Goal: Communication & Community: Connect with others

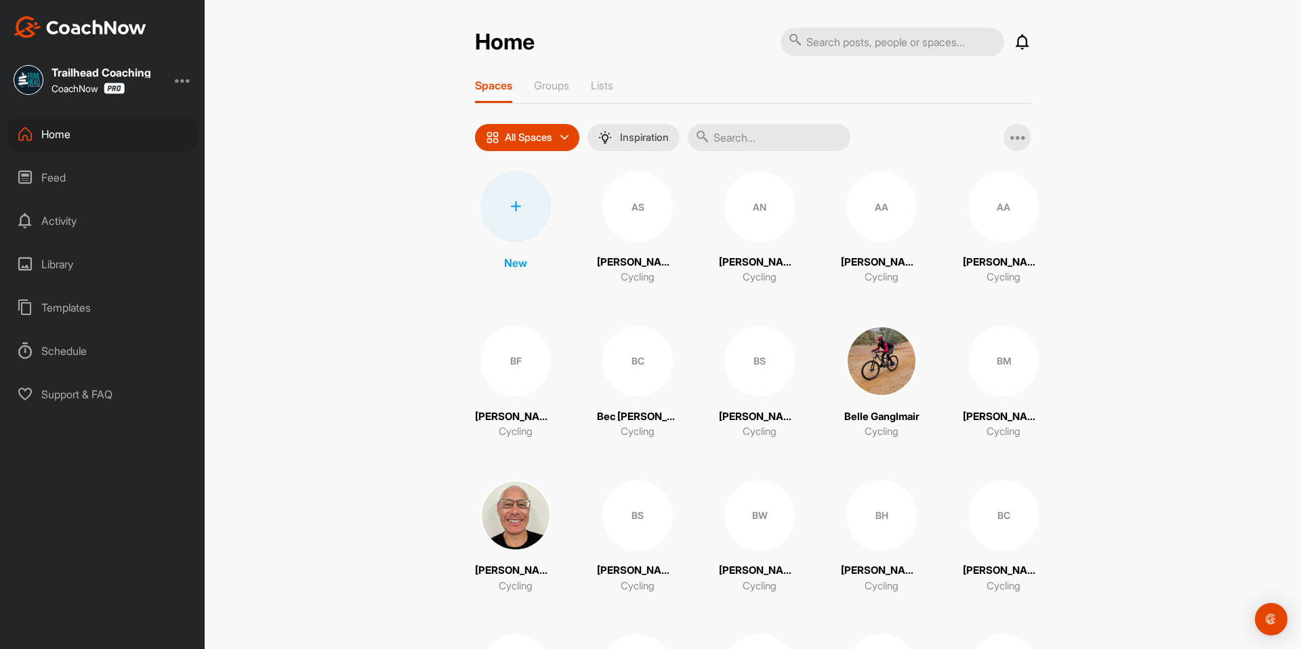
click at [721, 133] on input "text" at bounding box center [769, 137] width 163 height 27
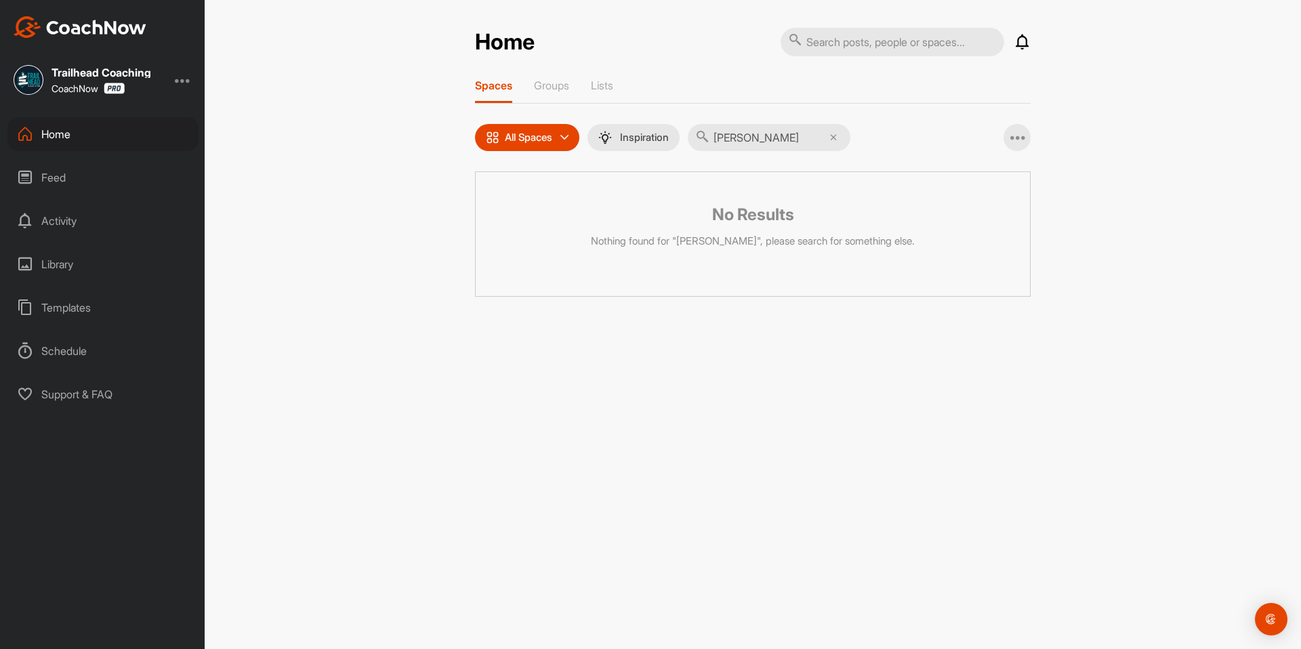
type input "[PERSON_NAME]"
click at [837, 138] on icon at bounding box center [833, 137] width 7 height 7
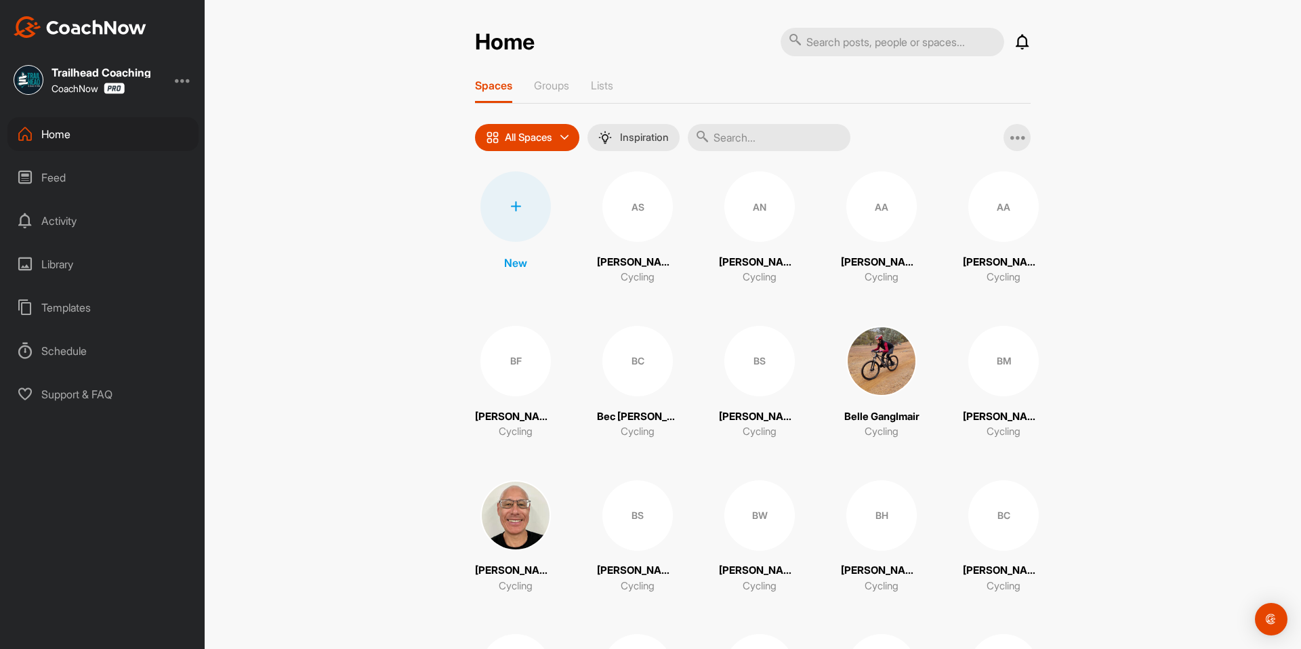
click at [718, 133] on input "text" at bounding box center [769, 137] width 163 height 27
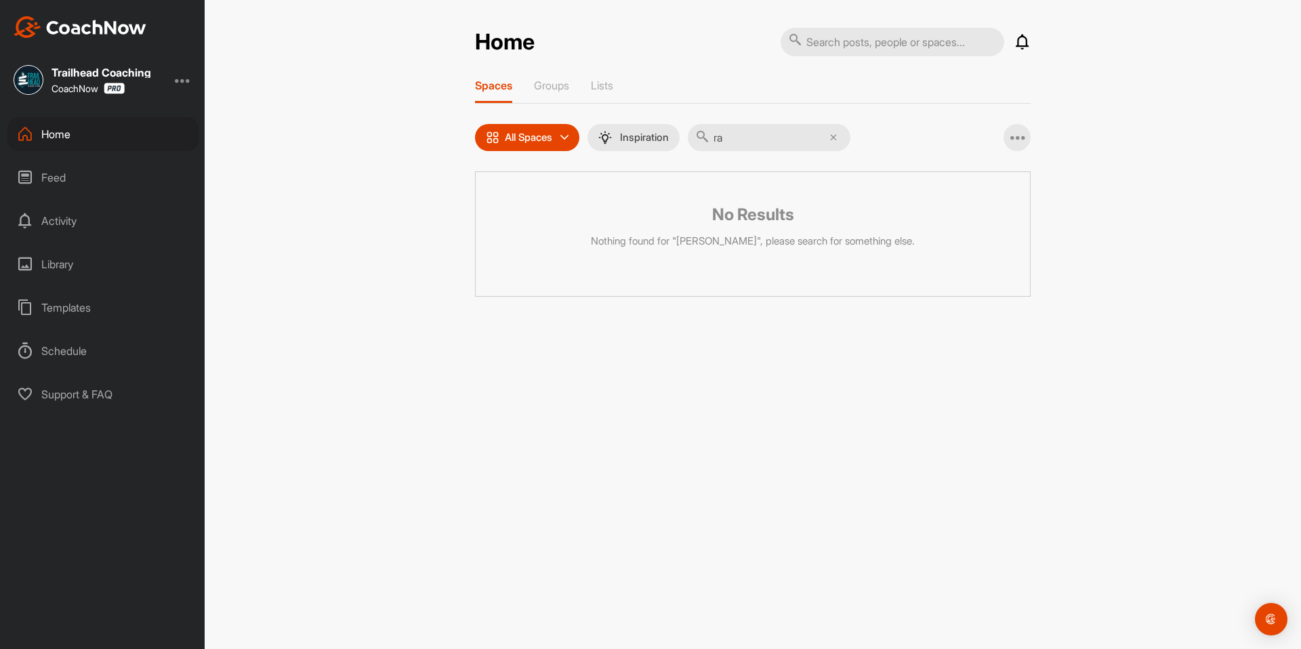
type input "r"
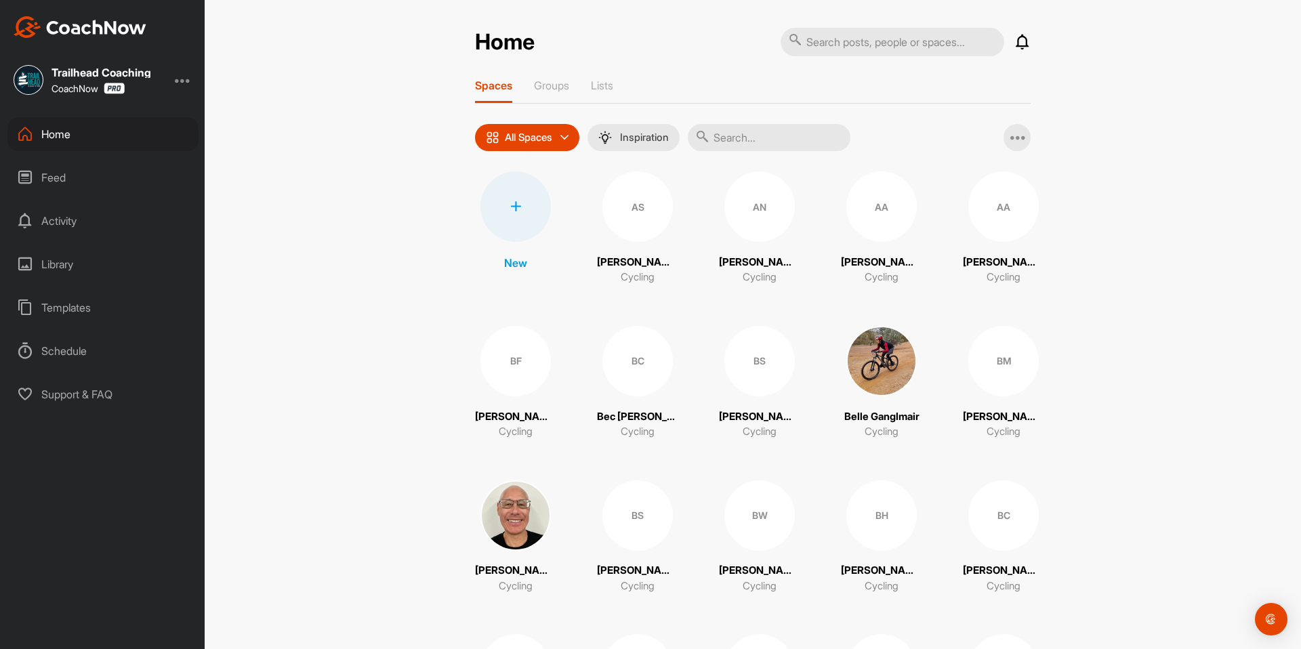
click at [518, 206] on div at bounding box center [515, 206] width 70 height 70
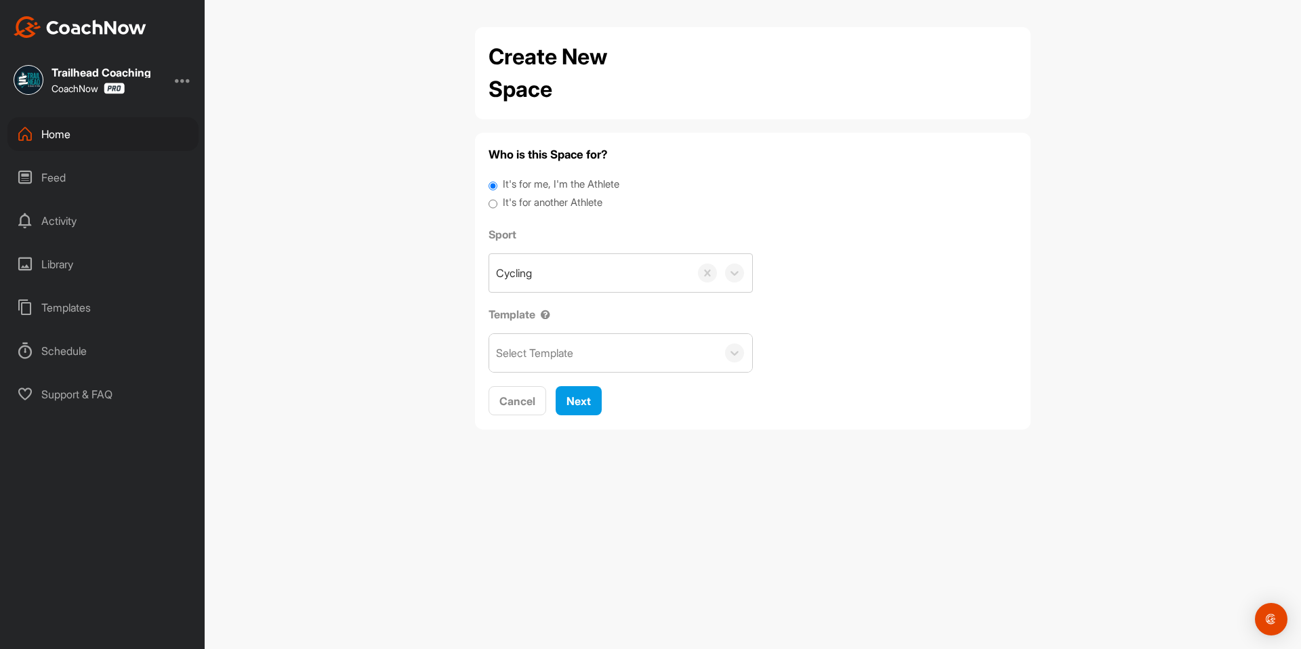
click at [543, 360] on div "Select Template" at bounding box center [534, 353] width 77 height 16
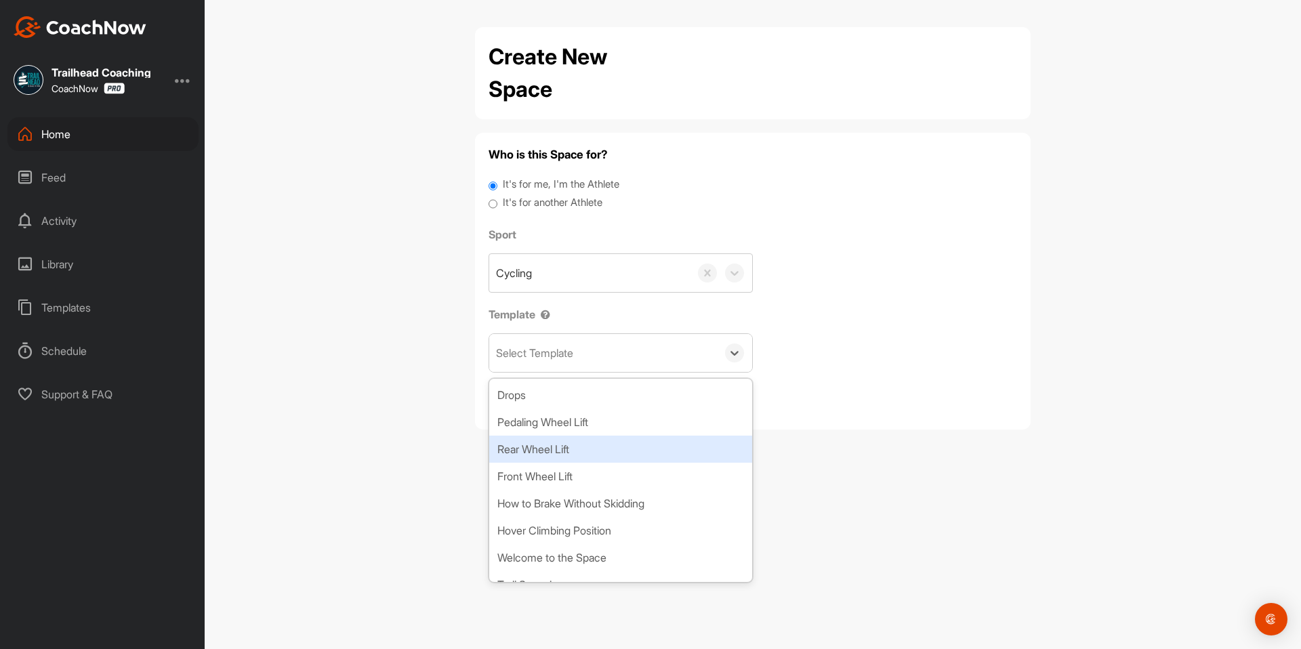
scroll to position [28, 0]
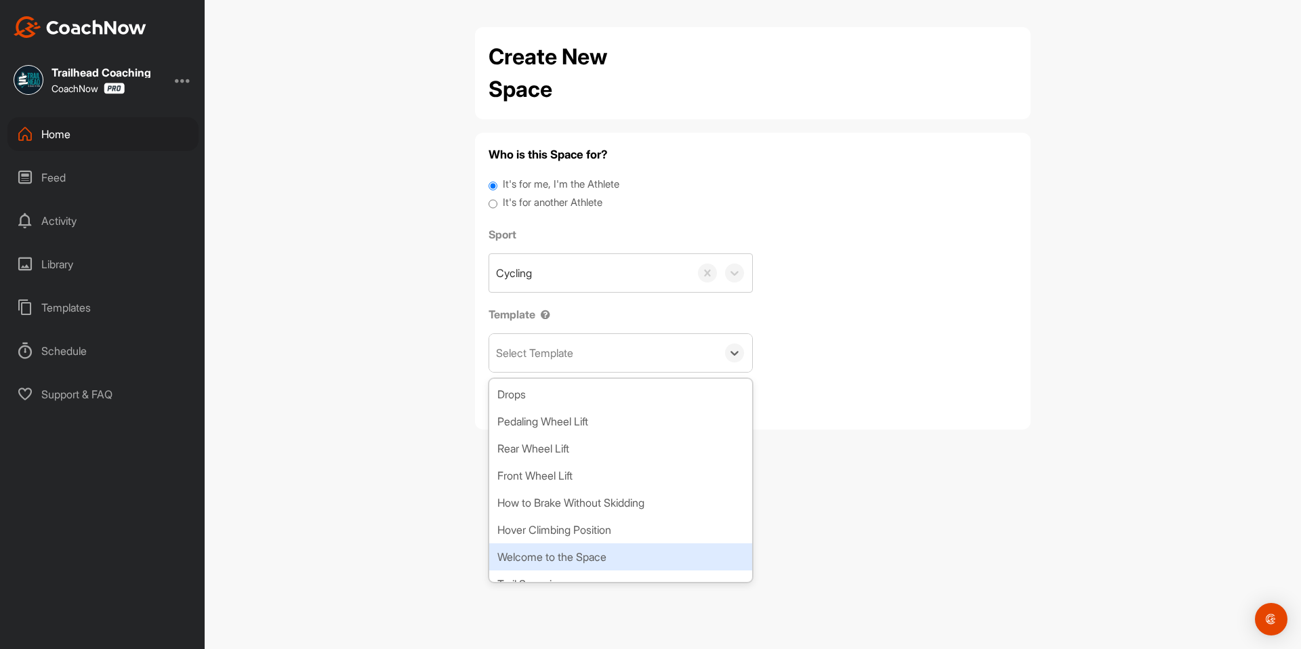
click at [598, 560] on div "Welcome to the Space" at bounding box center [620, 556] width 263 height 27
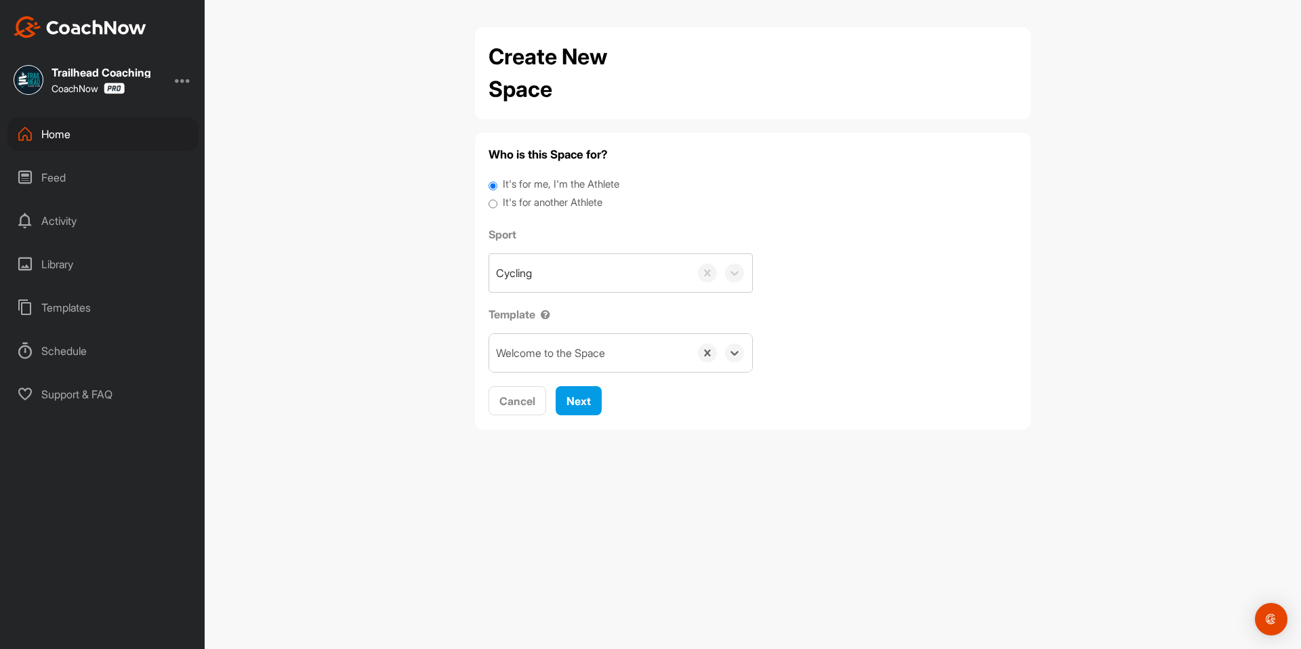
click at [532, 203] on label "It's for another Athlete" at bounding box center [553, 203] width 100 height 16
click at [497, 203] on input "It's for another Athlete" at bounding box center [493, 204] width 9 height 18
radio input "true"
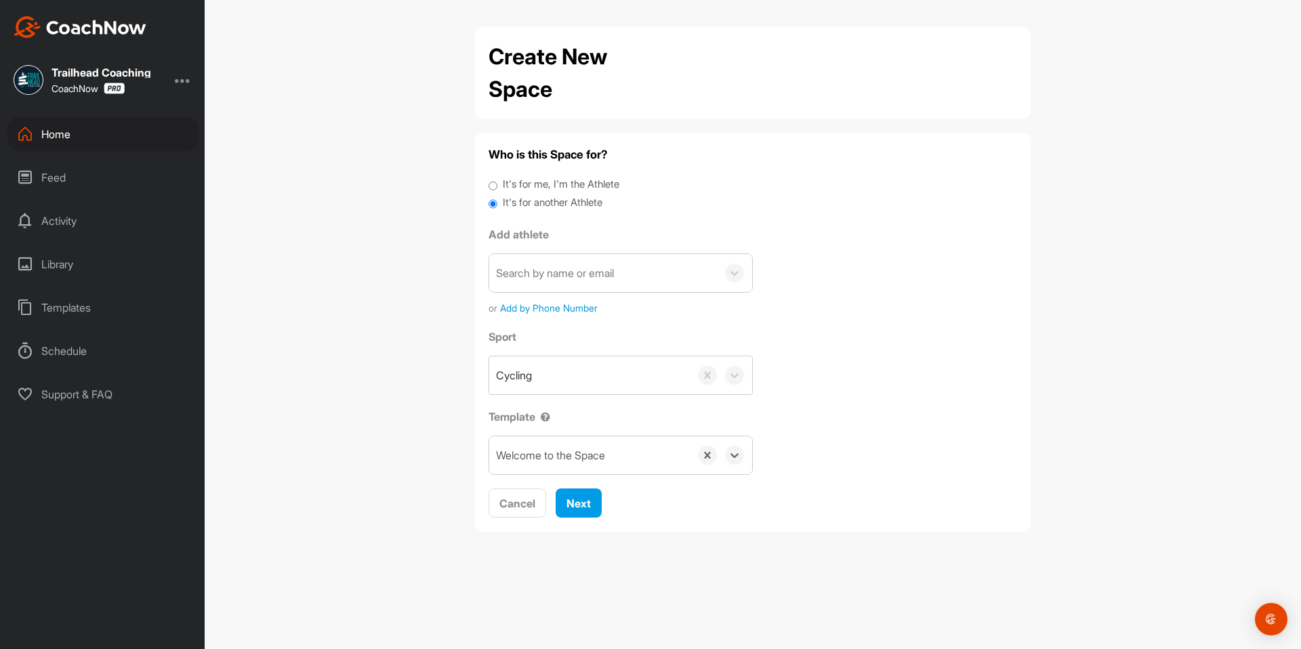
click at [545, 278] on div "Search by name or email" at bounding box center [555, 273] width 118 height 16
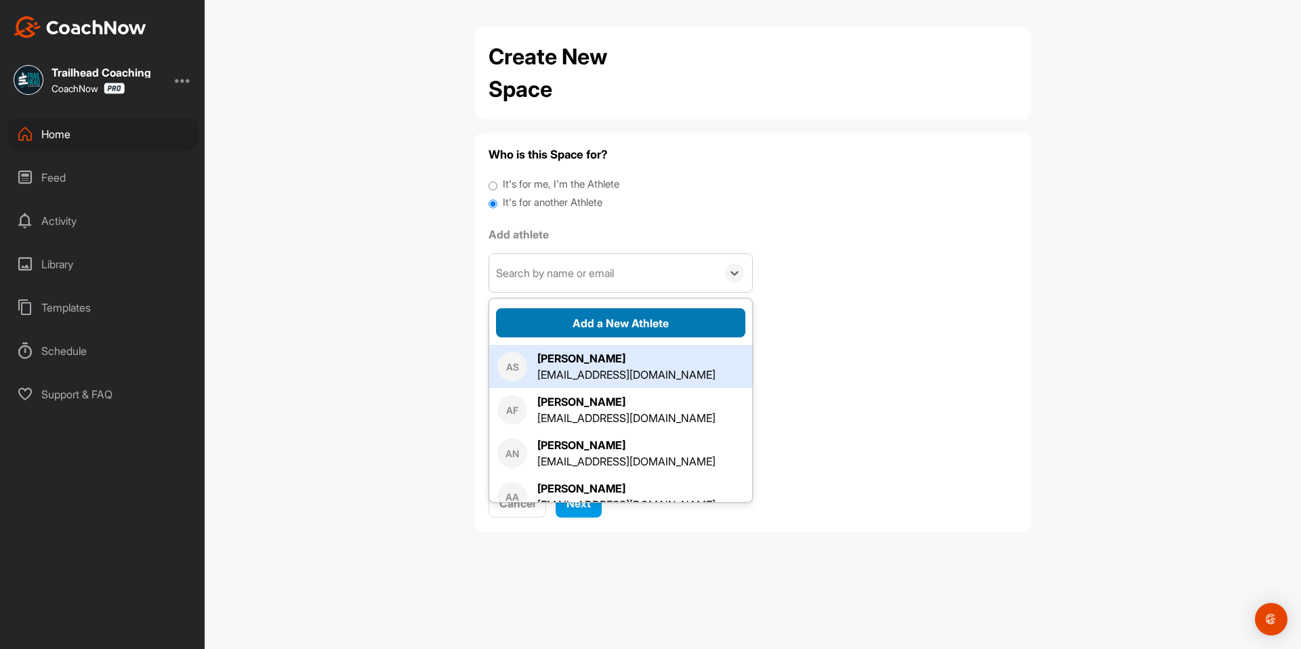
click at [595, 321] on button "Add a New Athlete" at bounding box center [620, 322] width 249 height 29
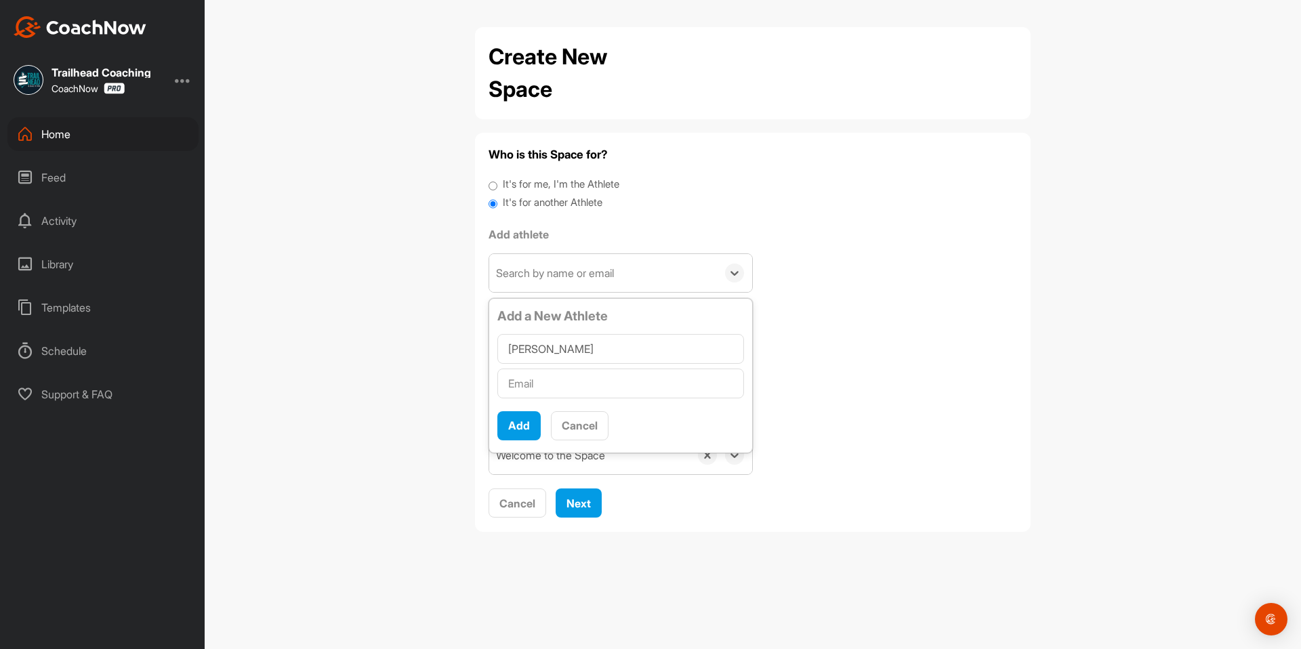
type input "[PERSON_NAME]"
drag, startPoint x: 582, startPoint y: 379, endPoint x: 564, endPoint y: 375, distance: 18.1
click at [582, 379] on input "text" at bounding box center [620, 384] width 247 height 30
click at [532, 384] on input "text" at bounding box center [620, 384] width 247 height 30
paste input "mailto:[EMAIL_ADDRESS][DOMAIN_NAME]"
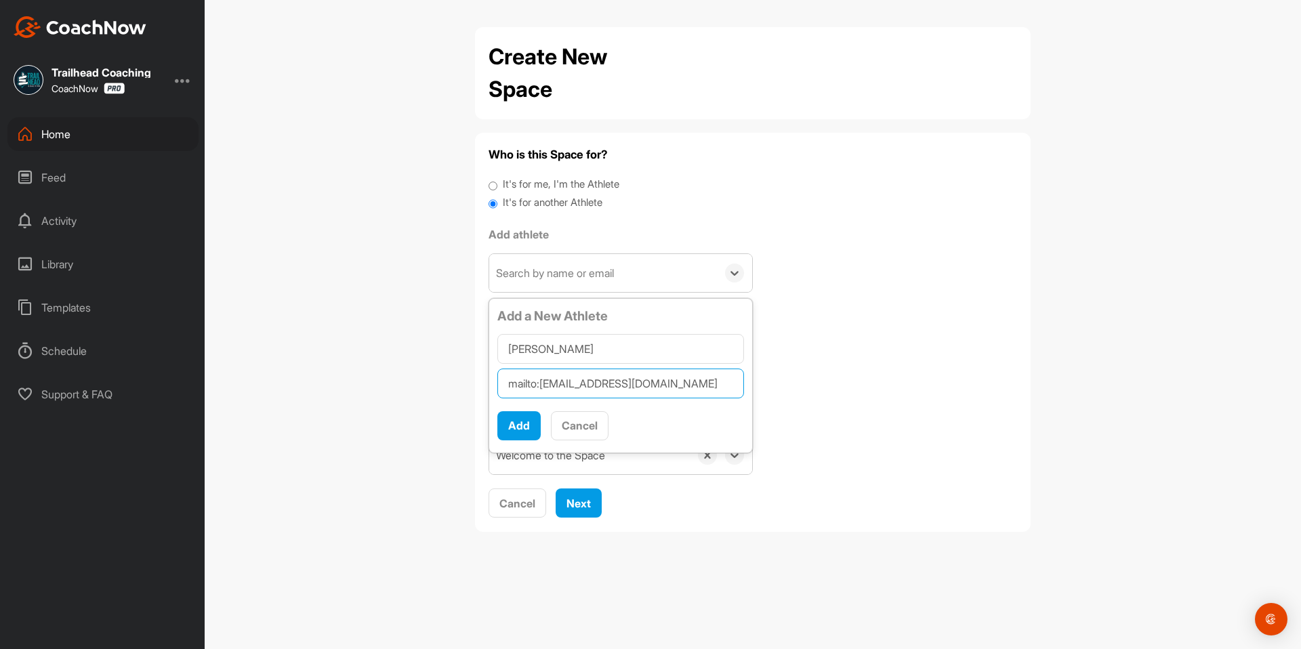
drag, startPoint x: 543, startPoint y: 388, endPoint x: 506, endPoint y: 388, distance: 36.6
click at [506, 388] on input "mailto:[EMAIL_ADDRESS][DOMAIN_NAME]" at bounding box center [620, 384] width 247 height 30
type input "[EMAIL_ADDRESS][DOMAIN_NAME]"
click at [516, 424] on button "Add" at bounding box center [518, 425] width 43 height 29
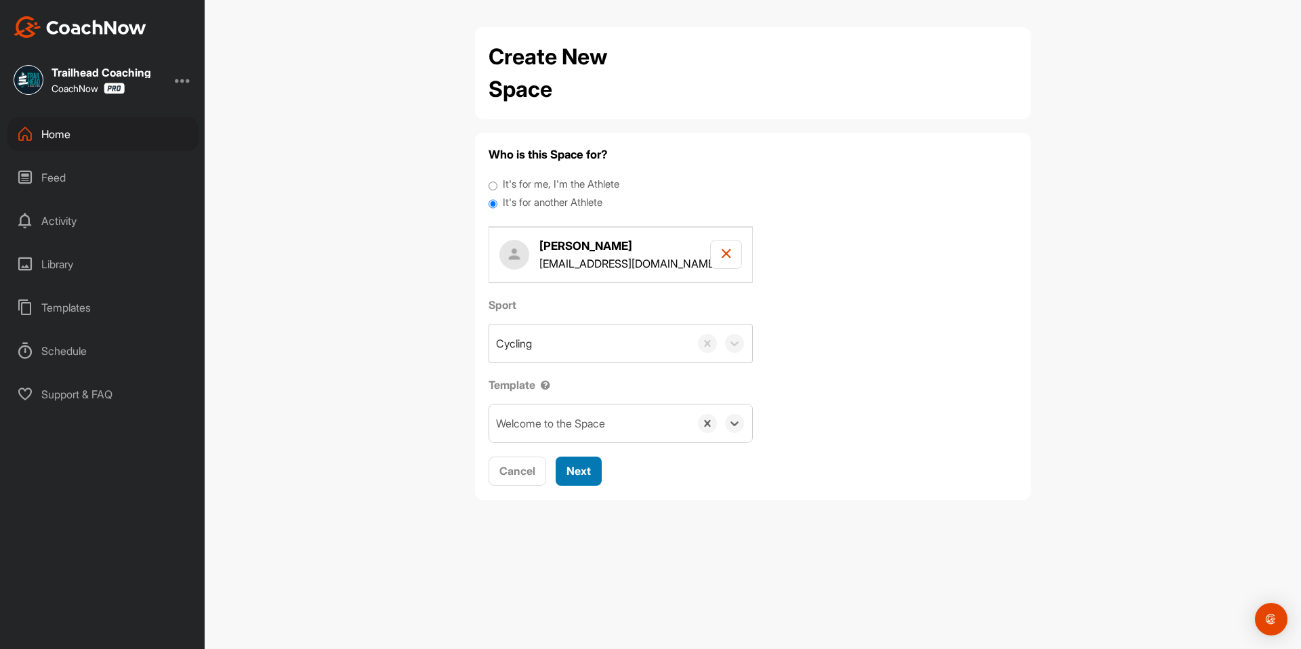
click at [589, 480] on button "Next" at bounding box center [579, 471] width 46 height 29
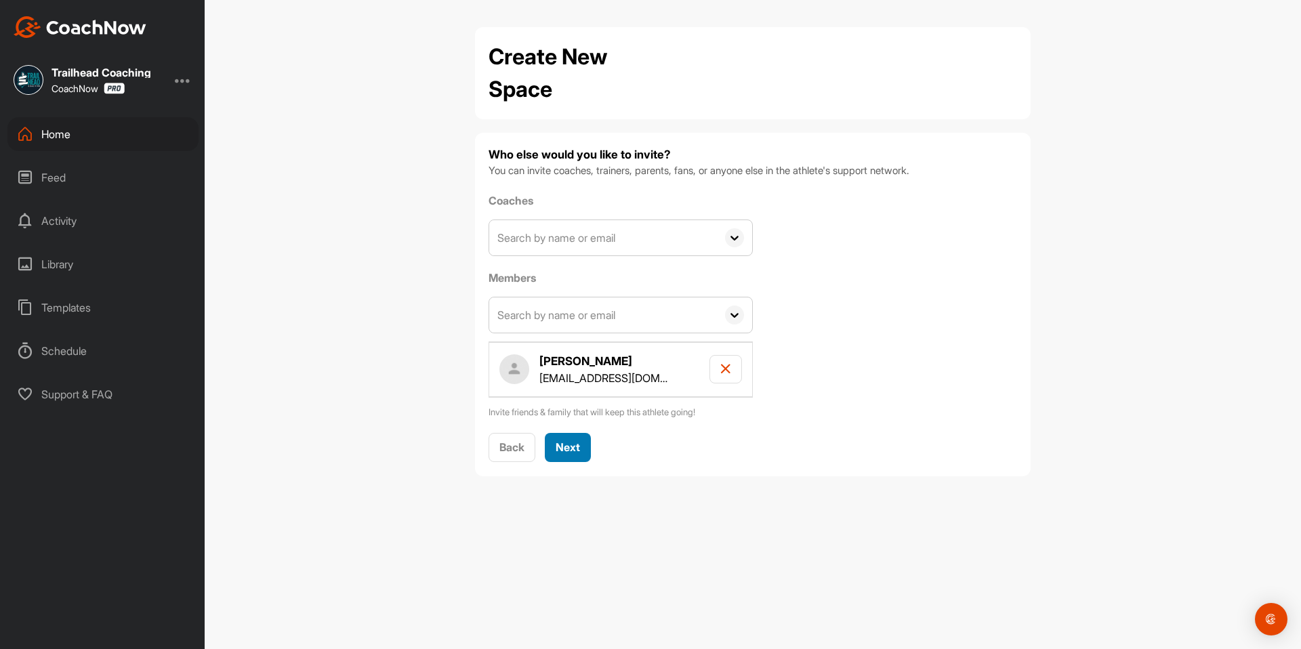
click at [583, 446] on button "Next" at bounding box center [568, 447] width 46 height 29
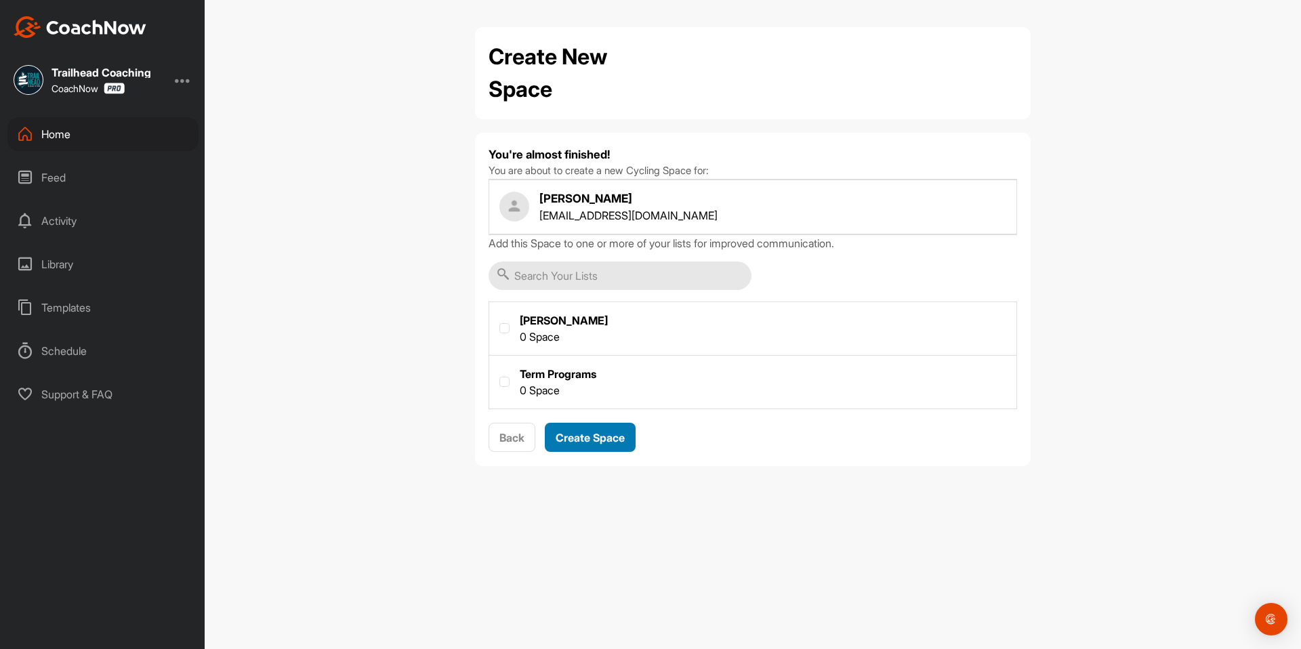
click at [614, 440] on span "Create Space" at bounding box center [590, 438] width 69 height 14
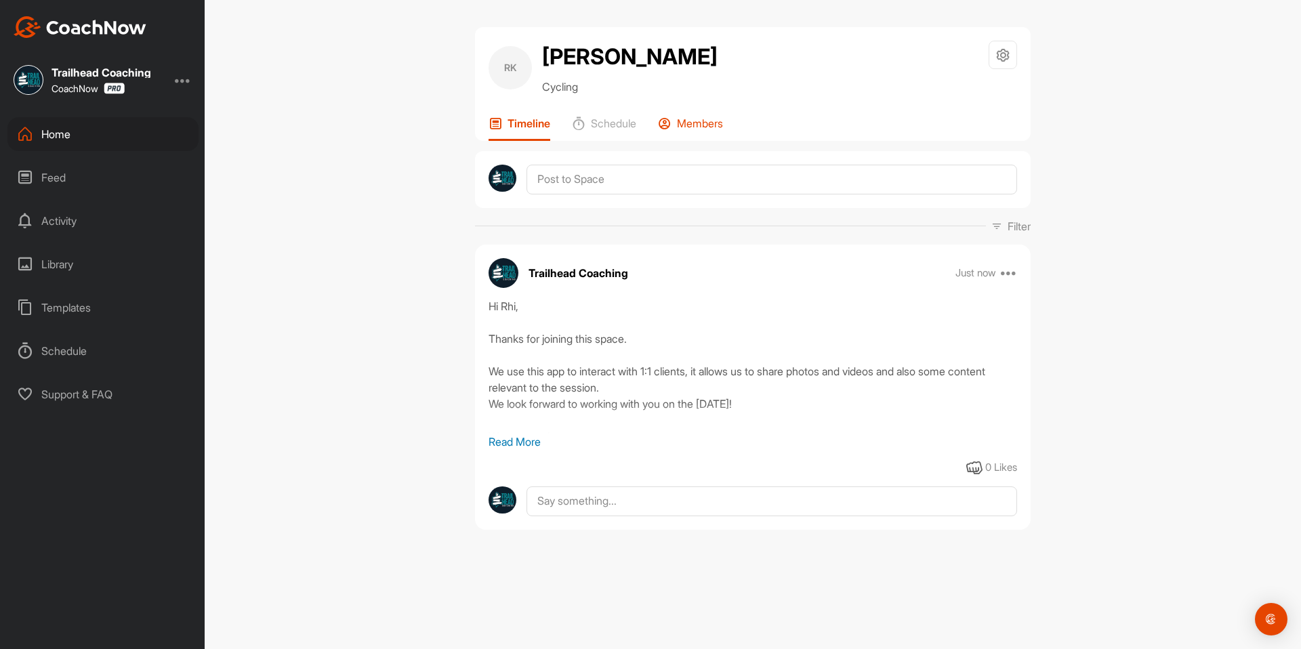
click at [694, 121] on p "Members" at bounding box center [700, 124] width 46 height 14
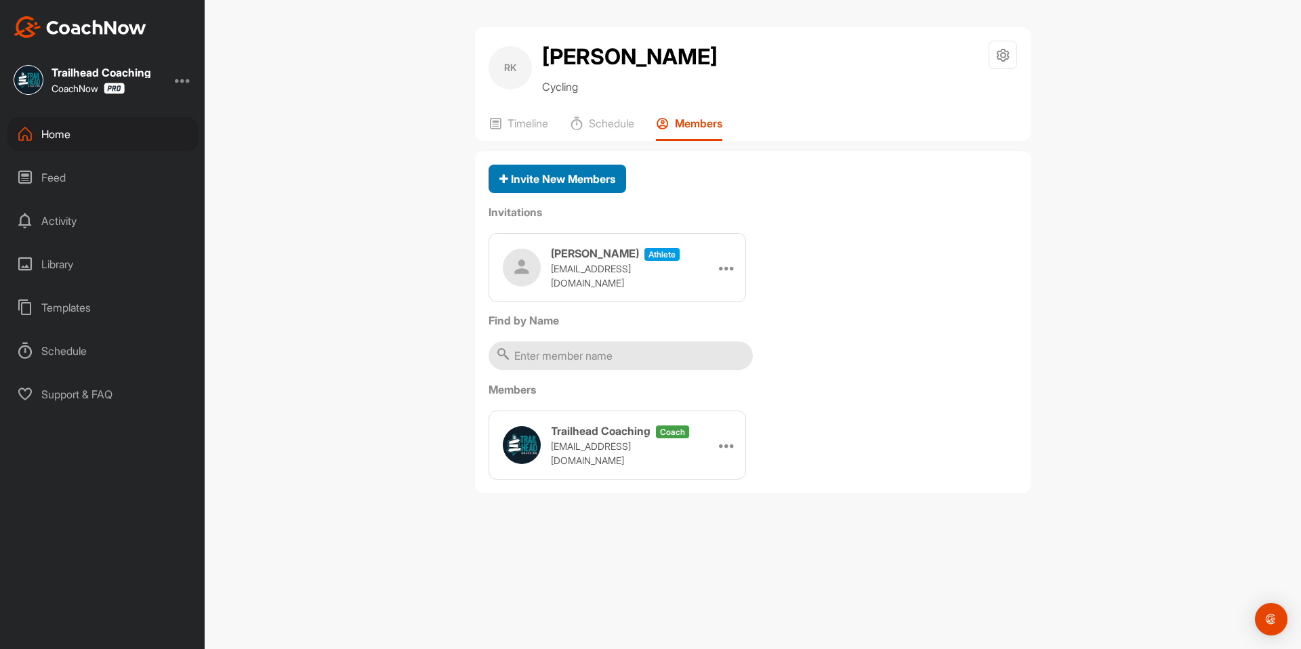
click at [553, 183] on span "Invite New Members" at bounding box center [557, 179] width 116 height 14
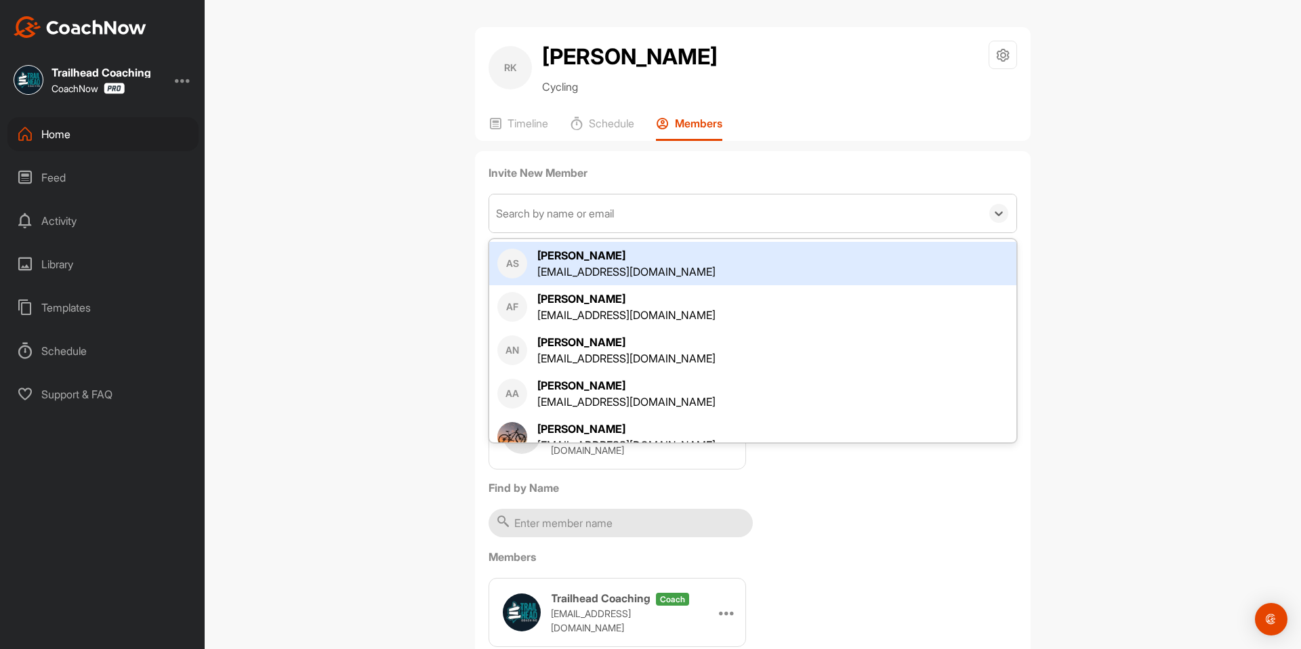
click at [523, 212] on div "Search by name or email" at bounding box center [555, 213] width 118 height 16
type input "daa"
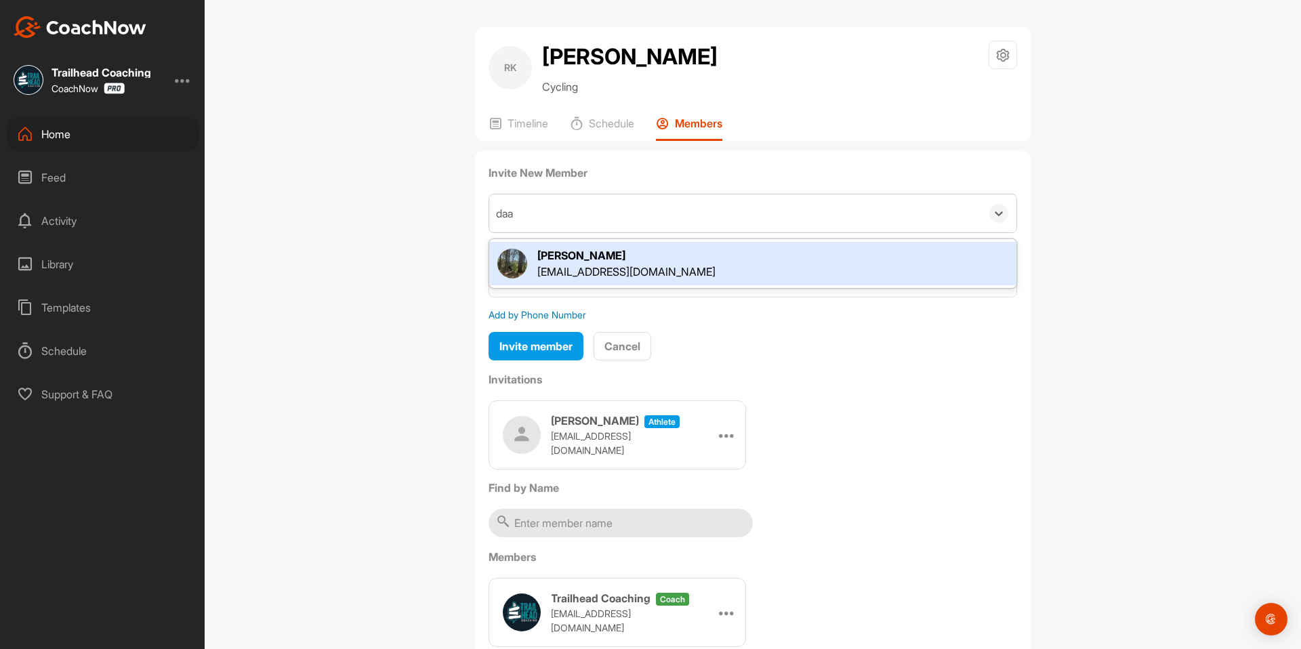
click at [560, 254] on div "[PERSON_NAME]" at bounding box center [626, 255] width 178 height 16
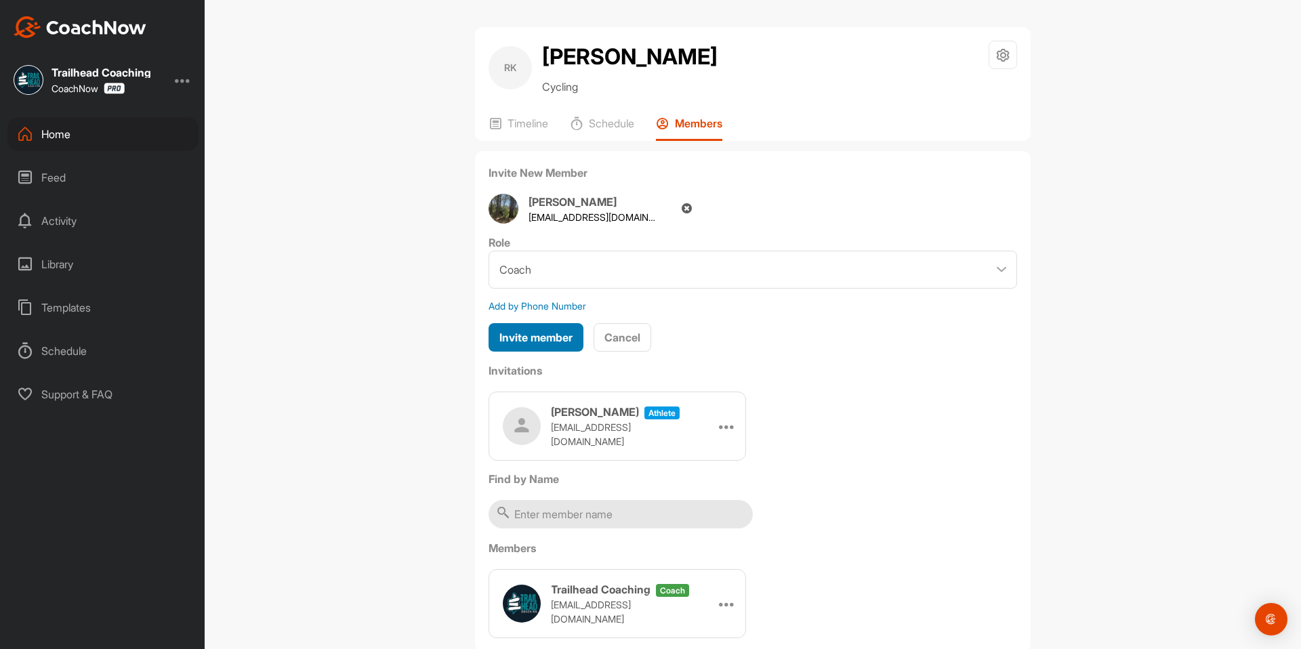
click at [543, 338] on span "Invite member" at bounding box center [535, 338] width 73 height 14
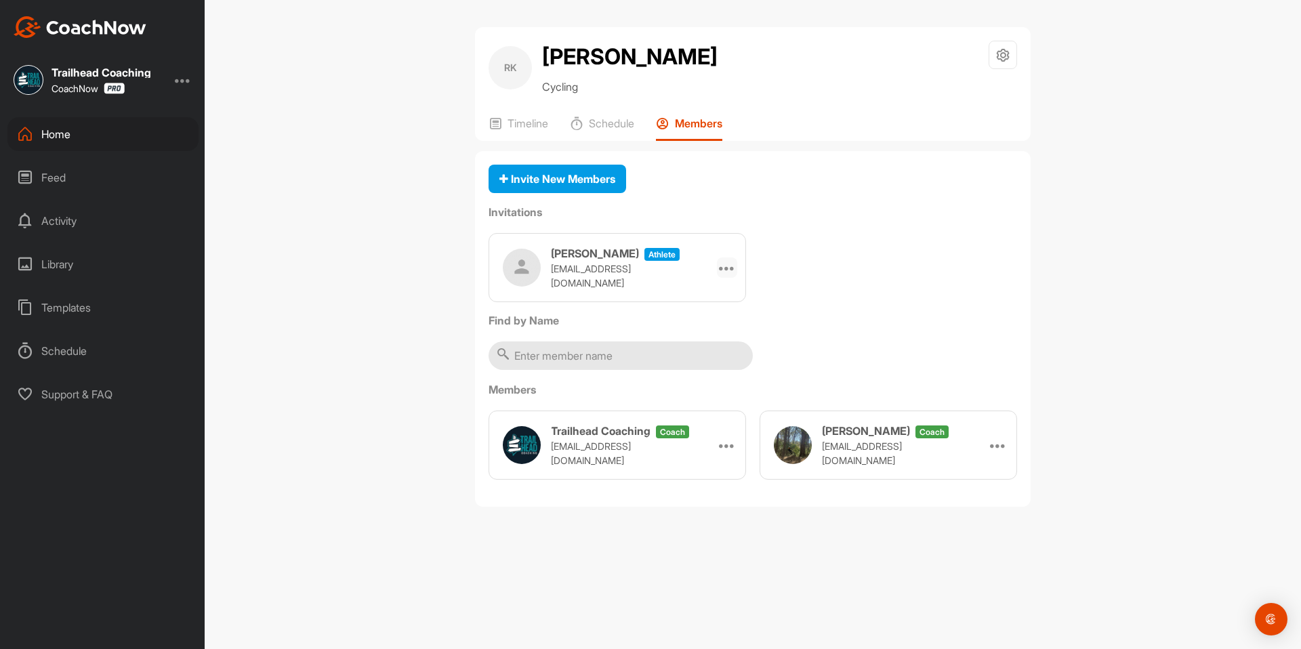
click at [730, 265] on icon at bounding box center [727, 268] width 16 height 16
click at [703, 392] on li "Copy Link" at bounding box center [701, 390] width 72 height 43
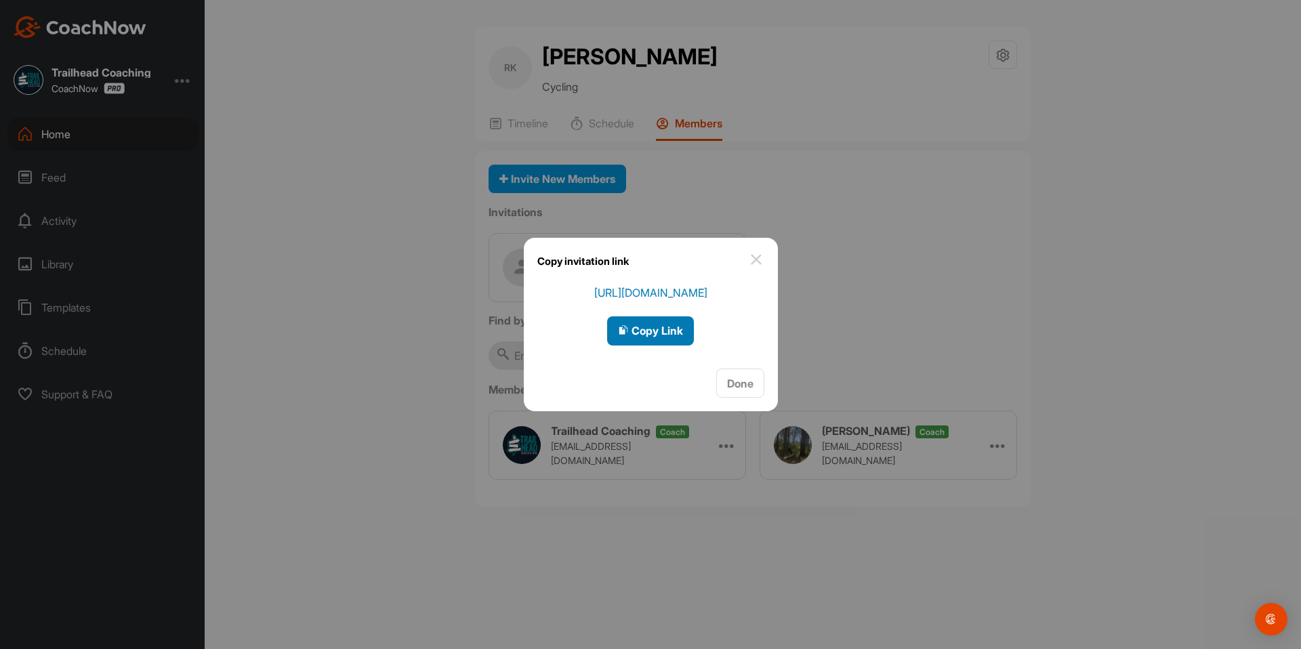
click at [667, 335] on span "Copy Link" at bounding box center [650, 331] width 65 height 14
click at [747, 391] on div "Done" at bounding box center [740, 383] width 26 height 16
